Goal: Information Seeking & Learning: Learn about a topic

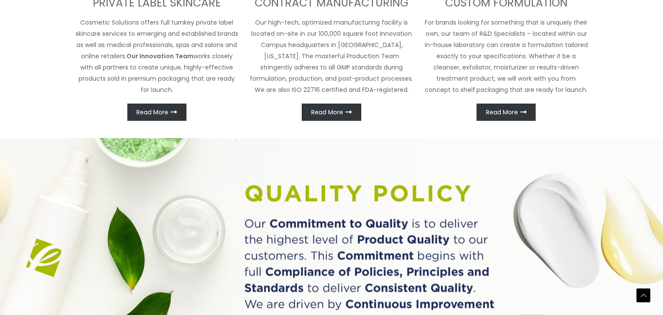
scroll to position [495, 0]
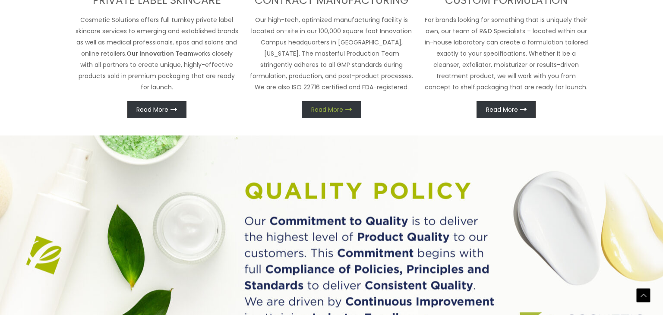
click at [335, 115] on link "Read More" at bounding box center [331, 109] width 59 height 17
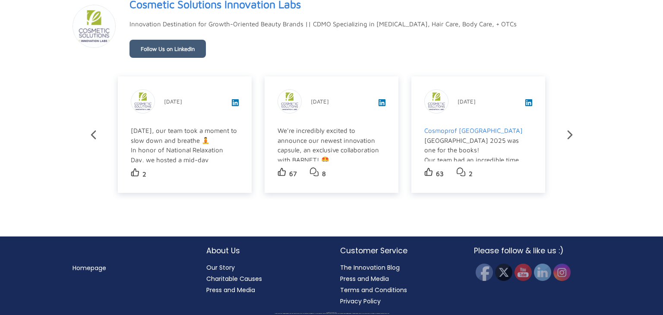
scroll to position [0, 0]
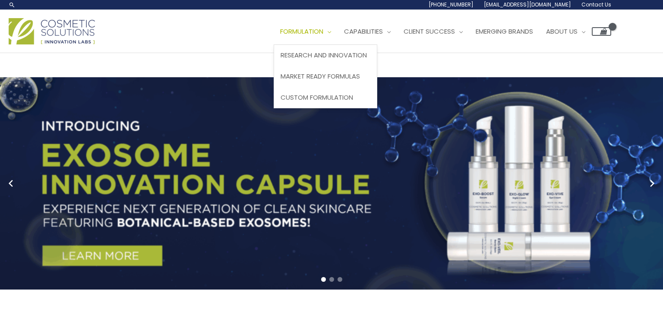
click at [323, 32] on span "Formulation" at bounding box center [301, 31] width 43 height 9
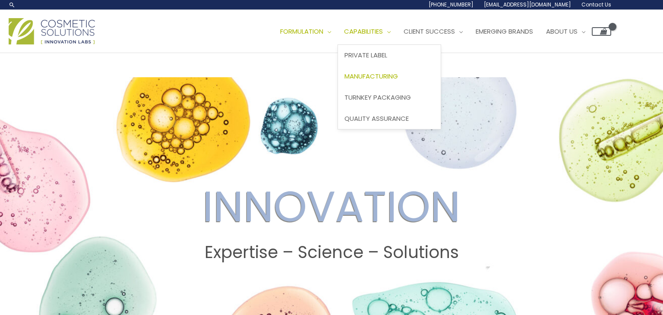
click at [388, 78] on span "Manufacturing" at bounding box center [372, 76] width 54 height 9
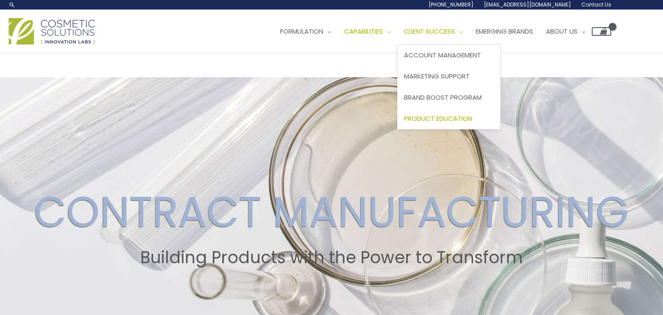
click at [446, 116] on span "Product Education" at bounding box center [438, 118] width 68 height 9
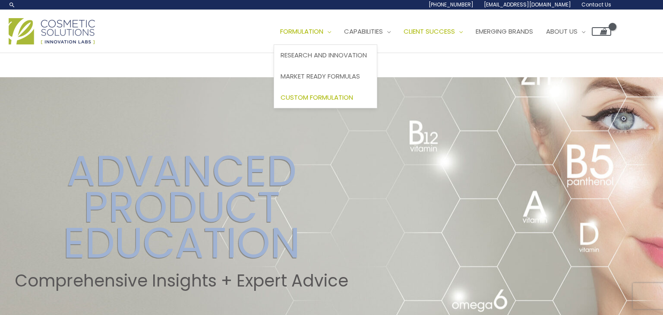
click at [327, 97] on span "Custom Formulation" at bounding box center [317, 97] width 73 height 9
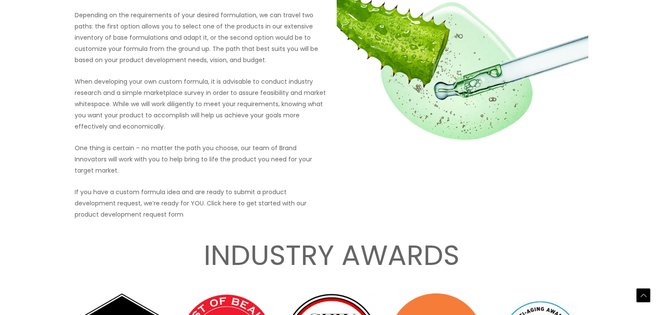
scroll to position [1332, 0]
